Goal: Navigation & Orientation: Understand site structure

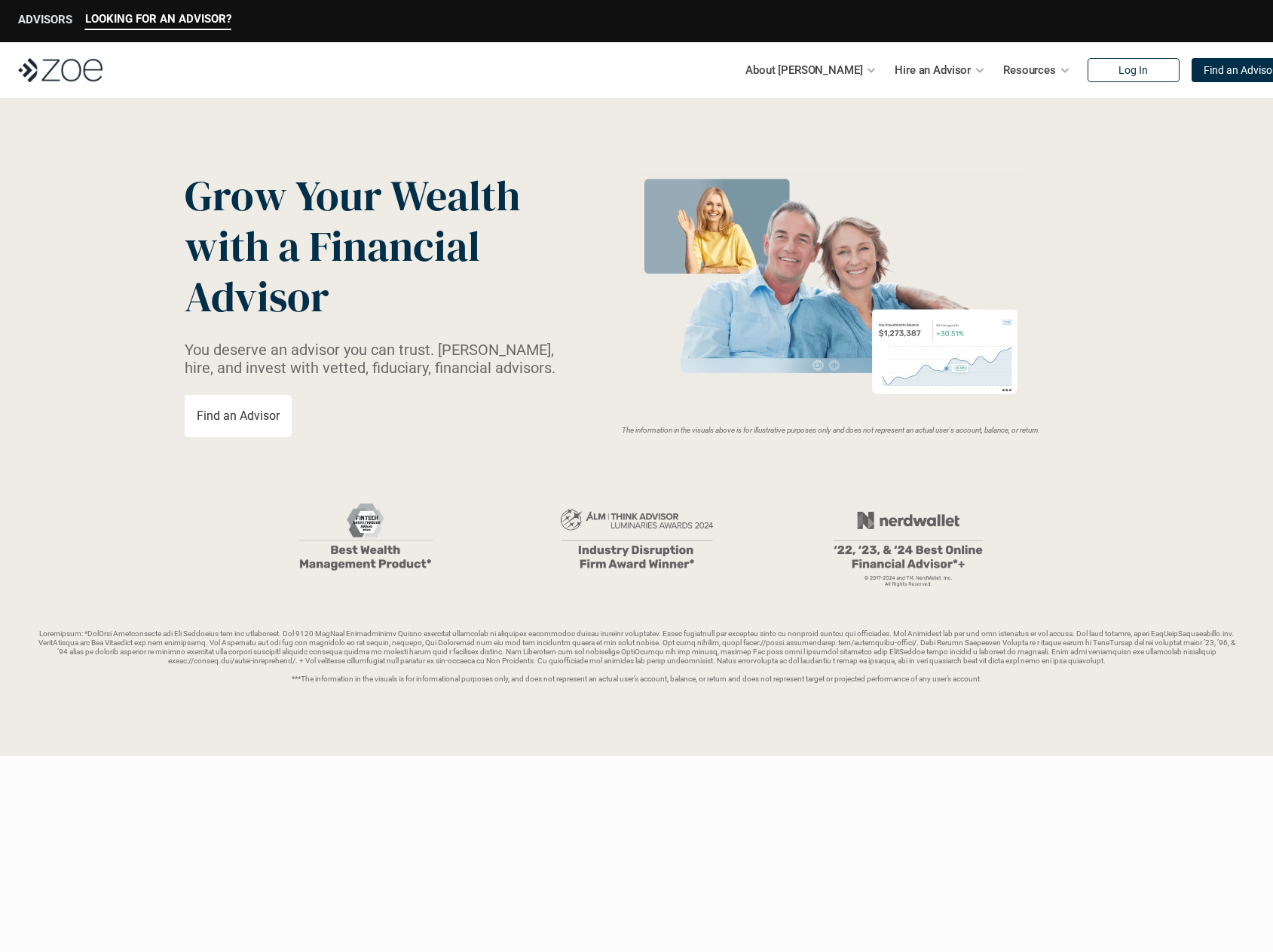
click at [53, 18] on p "ADVISORS" at bounding box center [45, 19] width 55 height 13
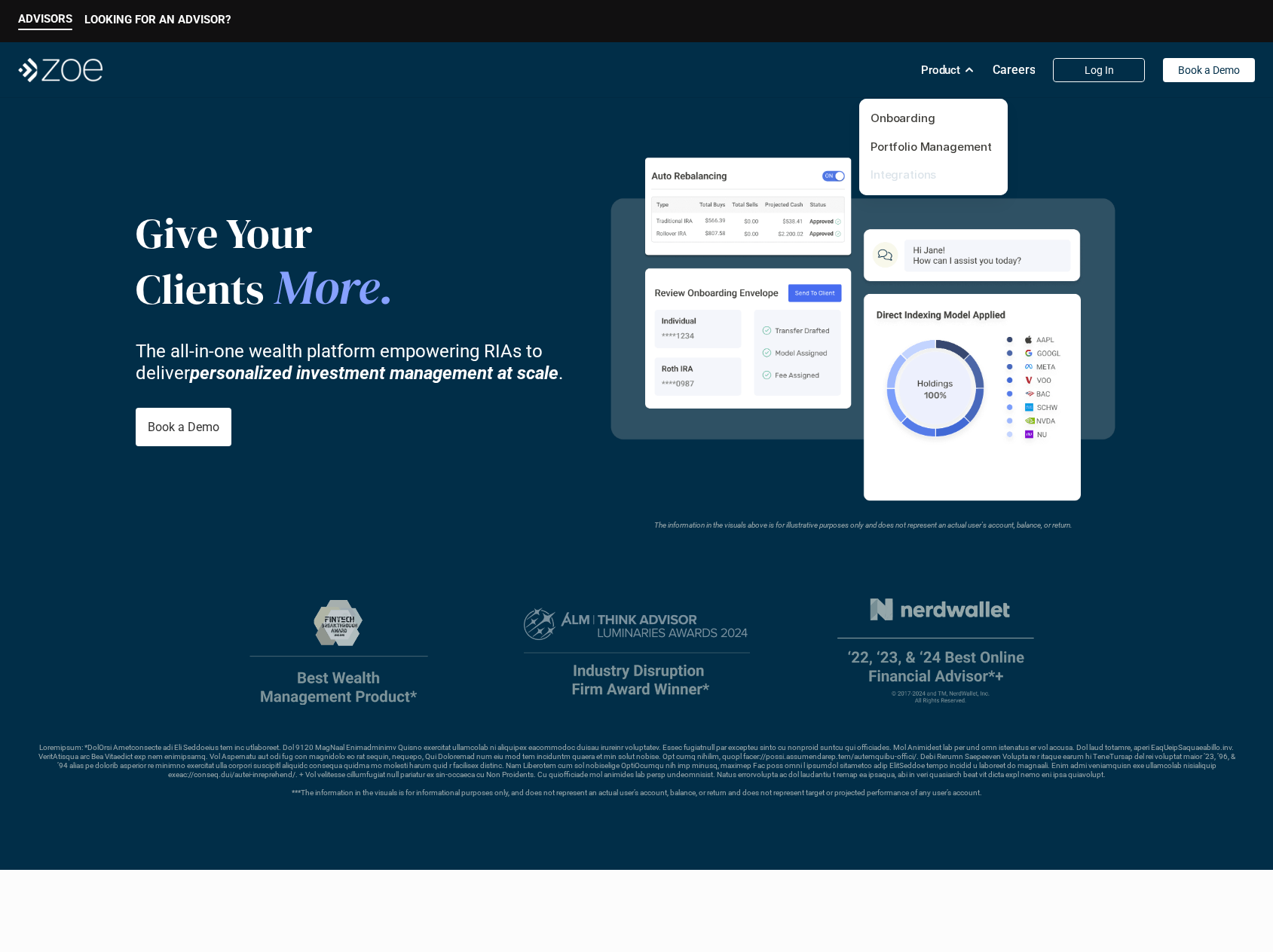
click at [904, 173] on link "Integrations" at bounding box center [904, 174] width 65 height 14
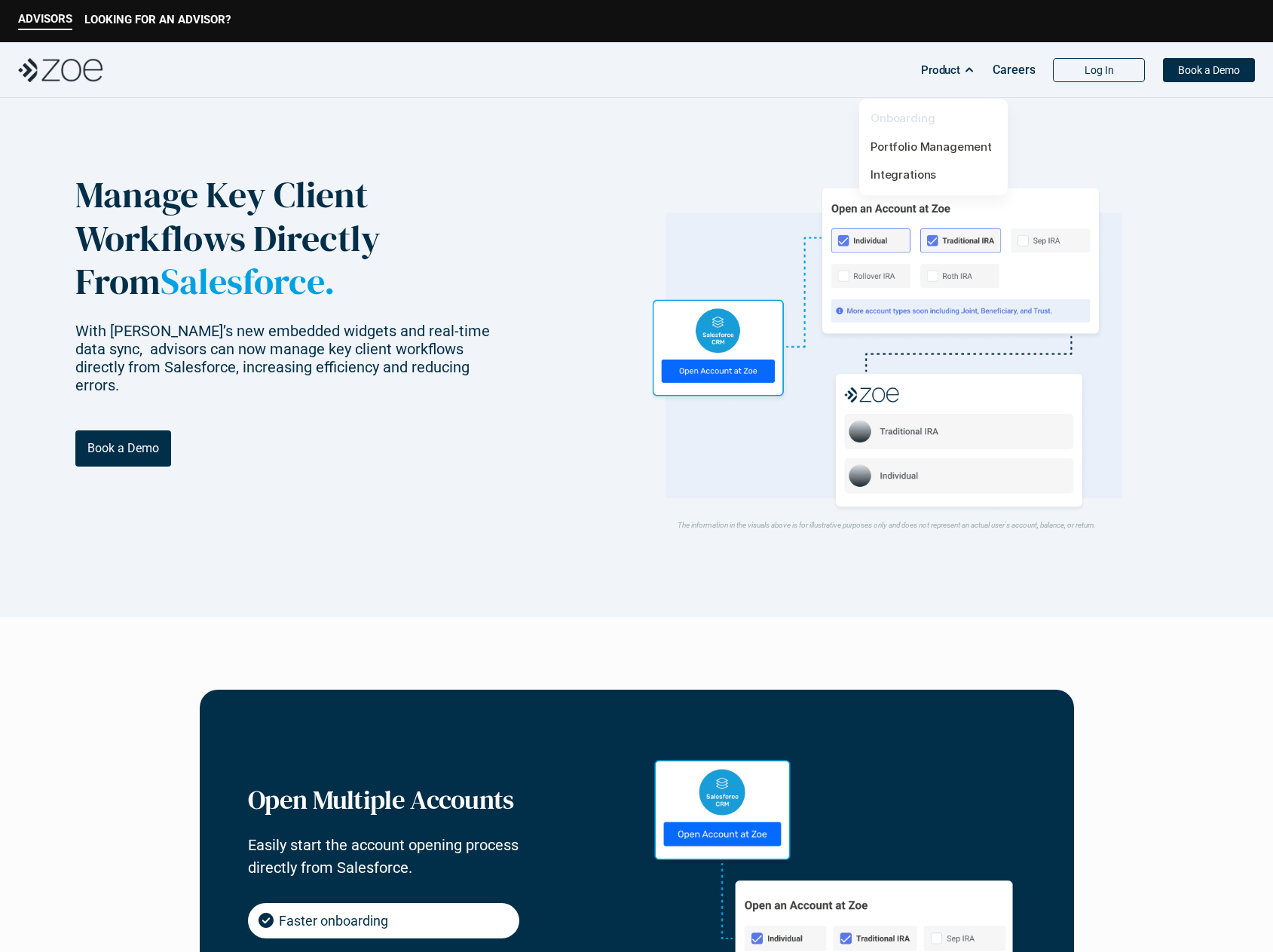
click at [899, 118] on link "Onboarding" at bounding box center [903, 118] width 65 height 14
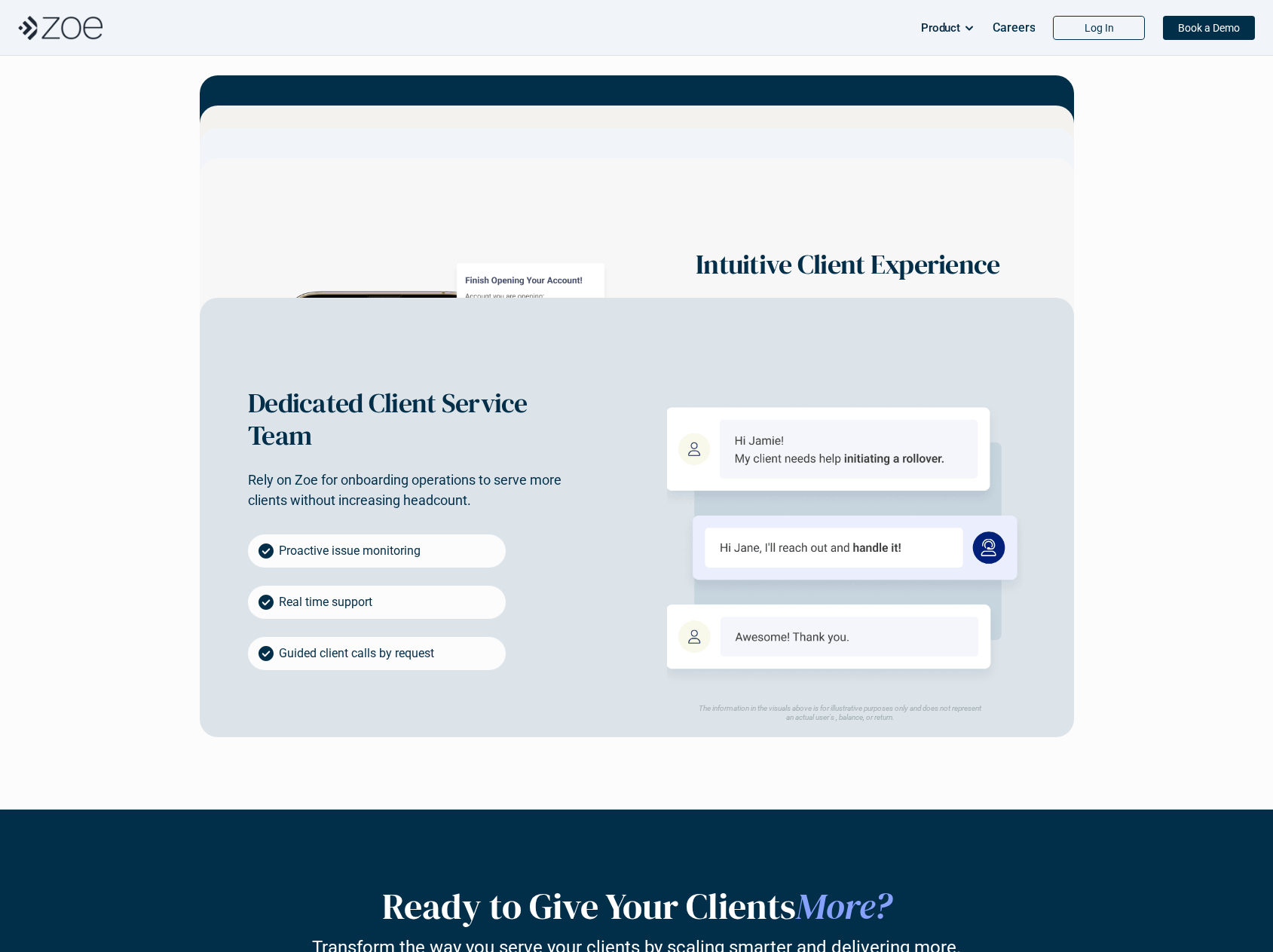
scroll to position [2789, 0]
